Goal: Task Accomplishment & Management: Use online tool/utility

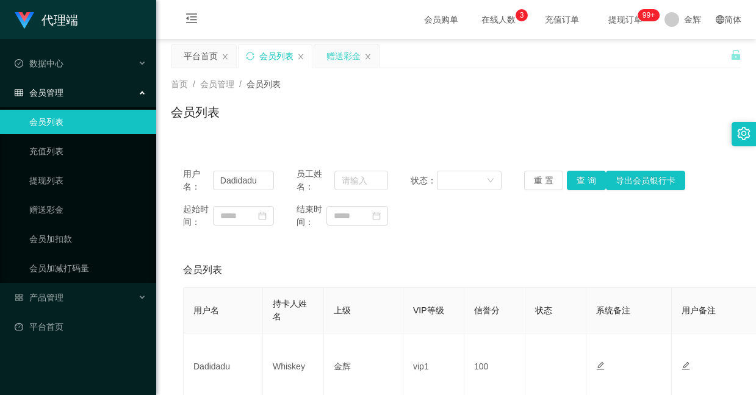
click at [337, 64] on div "赠送彩金" at bounding box center [343, 56] width 34 height 23
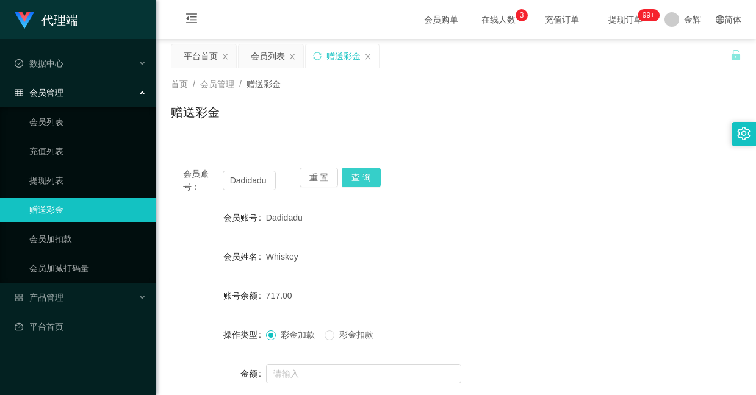
click at [357, 184] on button "查 询" at bounding box center [360, 178] width 39 height 20
click at [368, 168] on button "查 询" at bounding box center [360, 178] width 39 height 20
